Goal: Navigation & Orientation: Find specific page/section

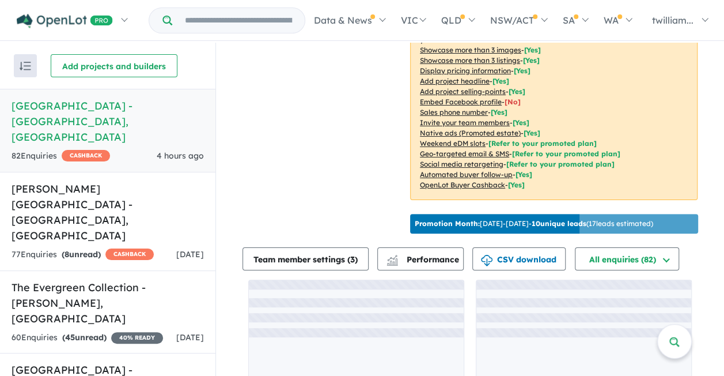
scroll to position [247, 0]
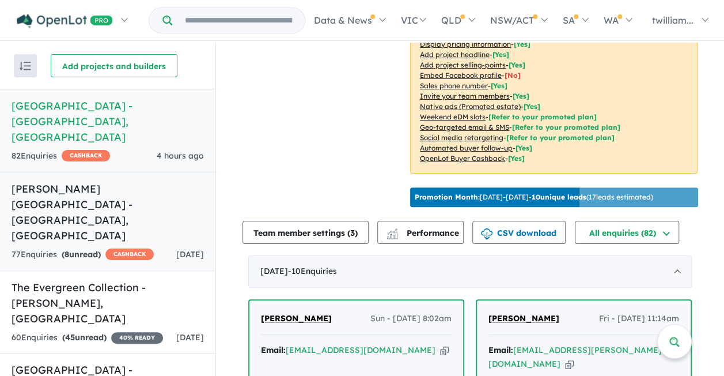
click at [130, 181] on h5 "[PERSON_NAME][GEOGRAPHIC_DATA] - [GEOGRAPHIC_DATA] , [GEOGRAPHIC_DATA]" at bounding box center [108, 212] width 192 height 62
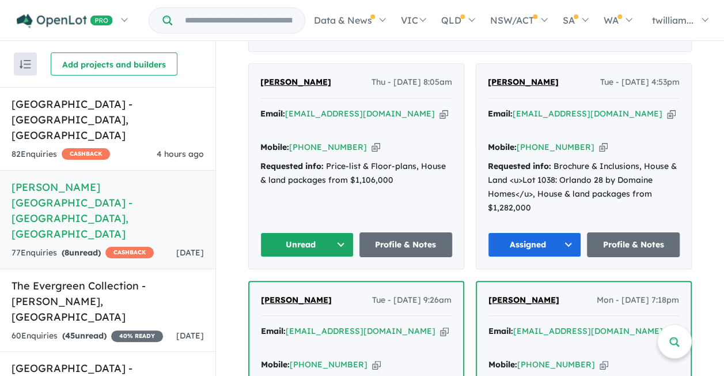
scroll to position [479, 0]
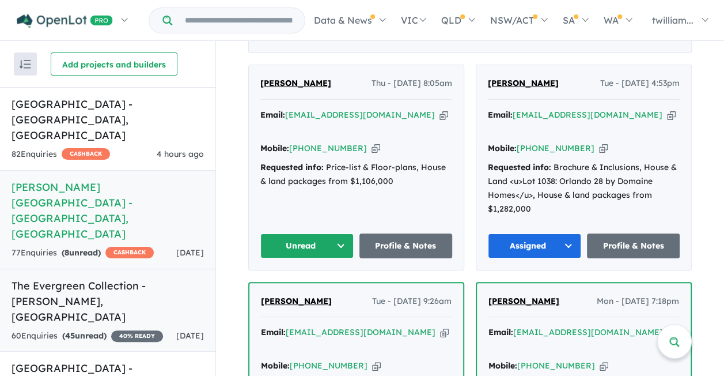
click at [99, 278] on h5 "The Evergreen Collection - [GEOGRAPHIC_DATA] , [GEOGRAPHIC_DATA]" at bounding box center [108, 301] width 192 height 47
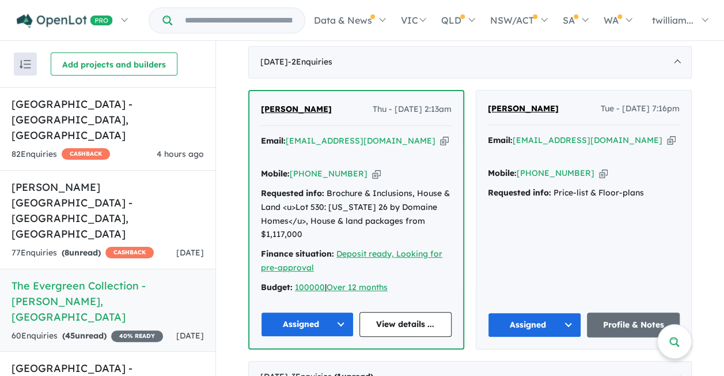
scroll to position [435, 0]
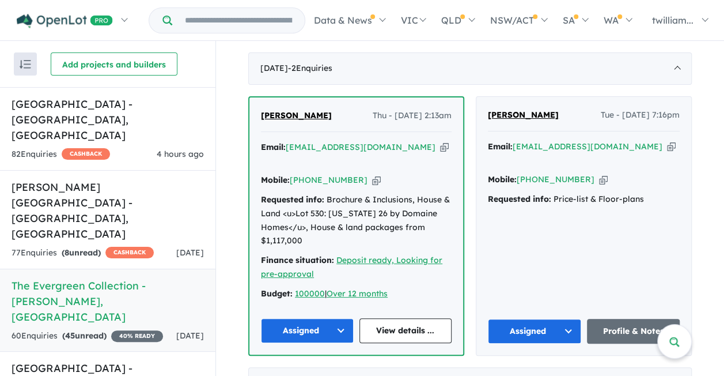
click at [153, 329] on div "60 Enquir ies ( 45 unread) 40 % READY" at bounding box center [88, 336] width 152 height 14
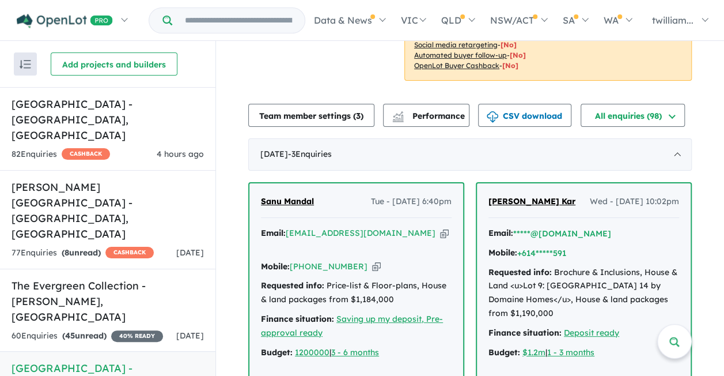
scroll to position [333, 0]
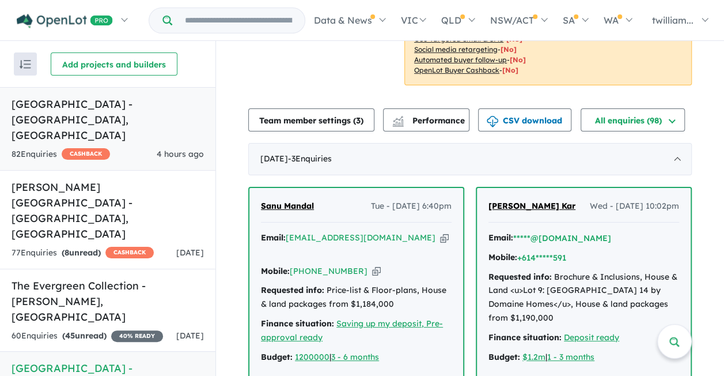
click at [144, 104] on h5 "[GEOGRAPHIC_DATA] - [GEOGRAPHIC_DATA] , [GEOGRAPHIC_DATA]" at bounding box center [108, 119] width 192 height 47
